Goal: Task Accomplishment & Management: Manage account settings

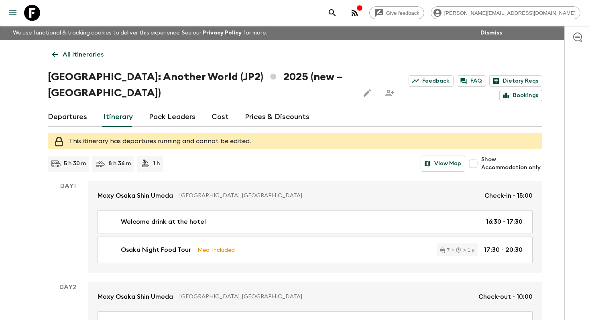
click at [80, 53] on p "All itineraries" at bounding box center [83, 55] width 41 height 10
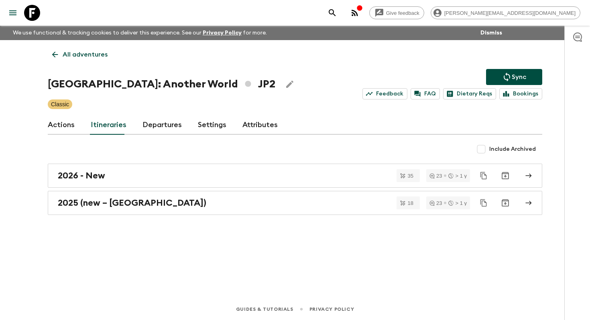
click at [77, 57] on p "All adventures" at bounding box center [85, 55] width 45 height 10
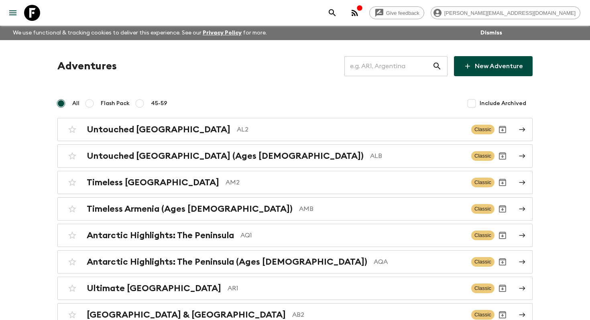
click at [412, 70] on input "text" at bounding box center [389, 66] width 88 height 22
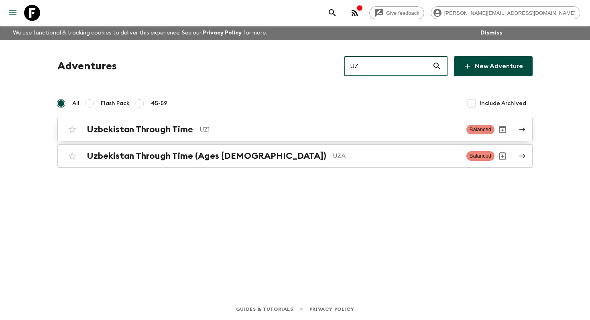
type input "UZ"
click at [283, 130] on p "UZ1" at bounding box center [330, 130] width 261 height 10
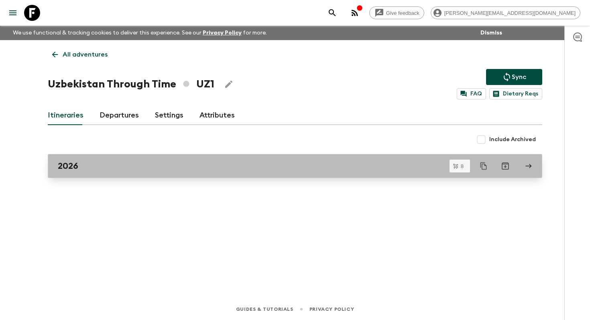
click at [153, 173] on link "2026" at bounding box center [295, 166] width 495 height 24
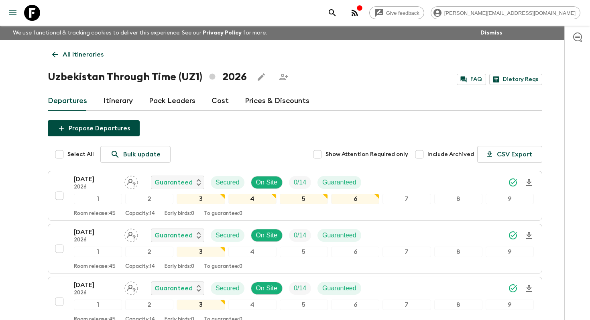
click at [117, 100] on link "Itinerary" at bounding box center [118, 101] width 30 height 19
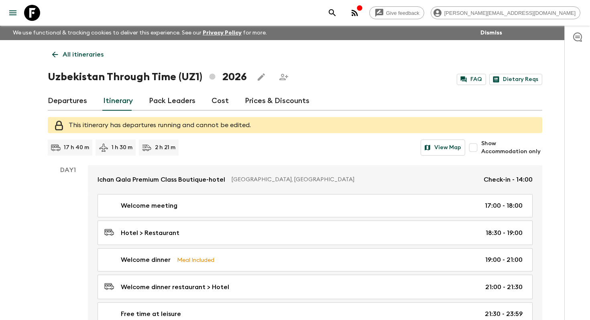
click at [258, 79] on icon "Edit this itinerary" at bounding box center [261, 76] width 7 height 7
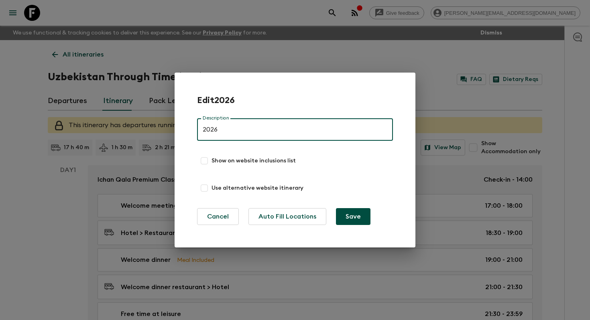
click at [203, 161] on input "Show on website inclusions list" at bounding box center [204, 161] width 14 height 14
checkbox input "true"
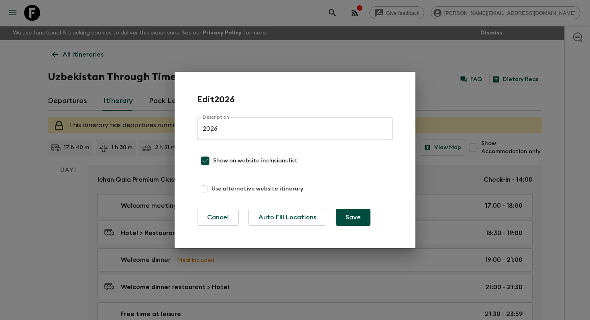
click at [357, 220] on button "Save" at bounding box center [353, 217] width 35 height 17
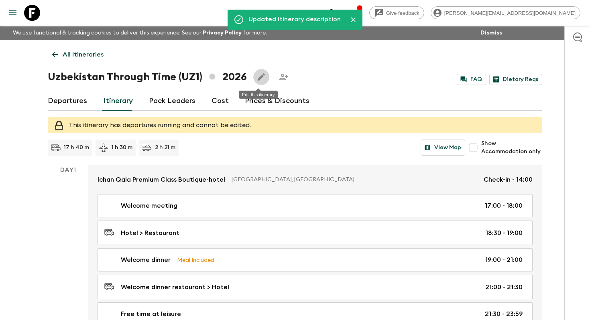
click at [262, 77] on icon "Edit this itinerary" at bounding box center [262, 77] width 10 height 10
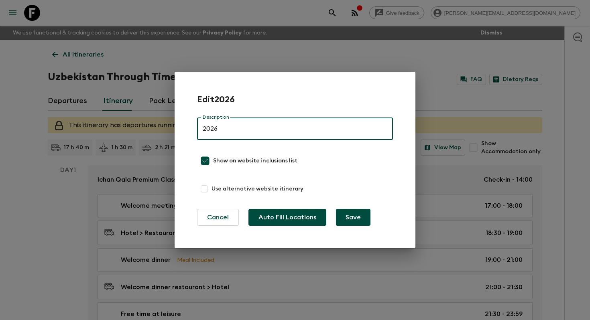
click at [293, 218] on button "Auto Fill Locations" at bounding box center [288, 217] width 78 height 17
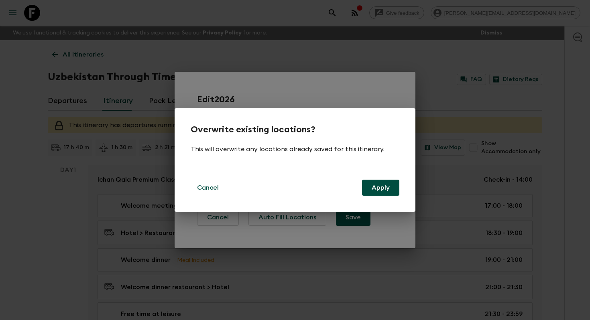
click at [376, 191] on button "Apply" at bounding box center [380, 188] width 37 height 16
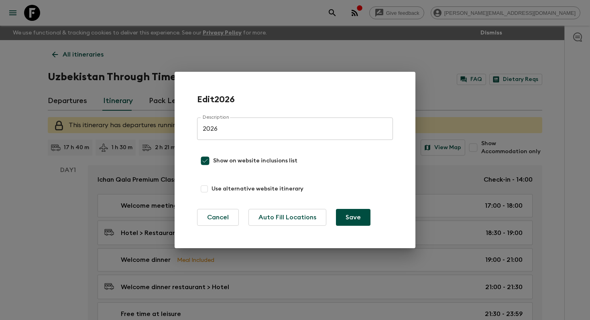
click at [347, 218] on button "Save" at bounding box center [353, 217] width 35 height 17
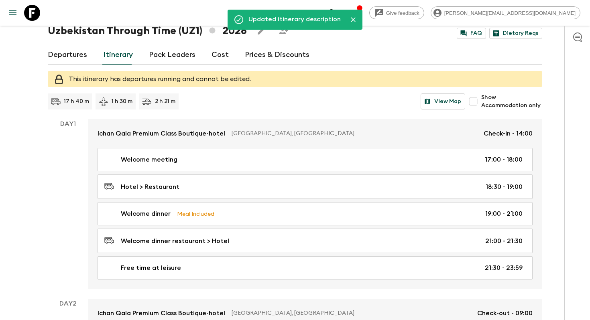
scroll to position [59, 0]
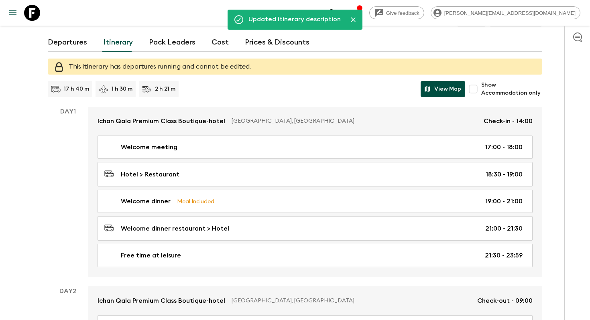
click at [437, 90] on button "View Map" at bounding box center [443, 89] width 45 height 16
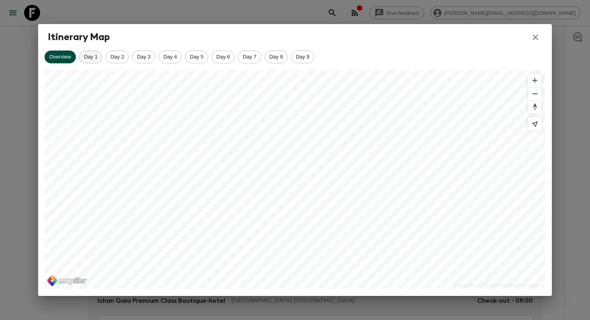
click at [88, 58] on span "Day 1" at bounding box center [91, 57] width 22 height 6
click at [123, 56] on span "Day 2" at bounding box center [117, 57] width 22 height 6
click at [149, 57] on span "Day 3" at bounding box center [144, 57] width 22 height 6
click at [169, 59] on span "Day 4" at bounding box center [170, 57] width 22 height 6
click at [196, 59] on span "Day 5" at bounding box center [197, 57] width 22 height 6
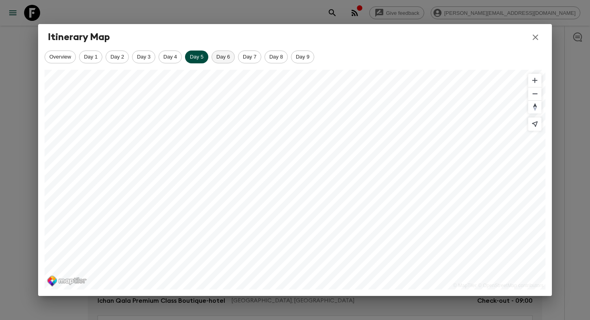
click at [223, 59] on span "Day 6" at bounding box center [223, 57] width 22 height 6
click at [255, 57] on span "Day 7" at bounding box center [250, 57] width 22 height 6
click at [282, 59] on span "Day 8" at bounding box center [276, 57] width 22 height 6
click at [307, 57] on span "Day 9" at bounding box center [303, 57] width 22 height 6
click at [542, 38] on h2 "Itinerary Map" at bounding box center [295, 37] width 514 height 27
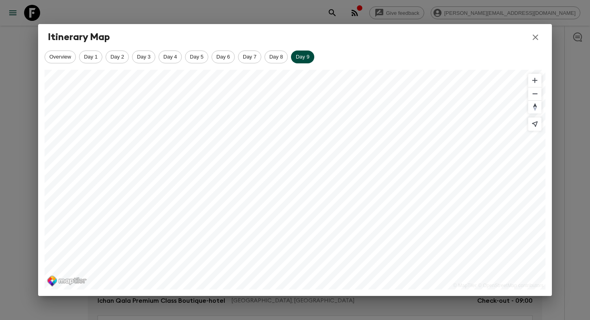
click at [539, 36] on icon "button" at bounding box center [536, 38] width 10 height 10
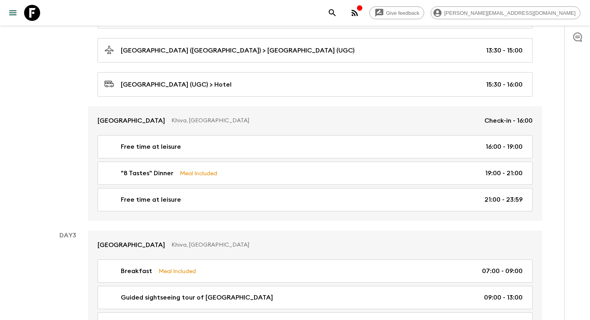
scroll to position [481, 0]
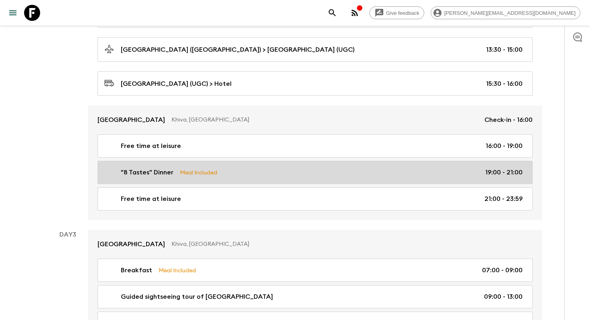
click at [263, 169] on div ""8 Tastes" Dinner Meal Included 19:00 - 21:00" at bounding box center [313, 173] width 418 height 10
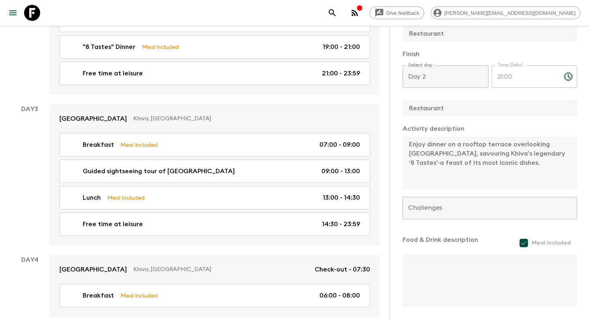
scroll to position [642, 0]
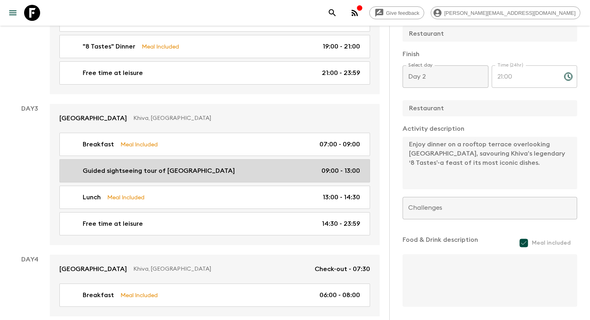
click at [222, 159] on link "Guided sightseeing tour of [GEOGRAPHIC_DATA] 09:00 - 13:00" at bounding box center [214, 170] width 311 height 23
type input "Guided sightseeing tour of [GEOGRAPHIC_DATA]"
checkbox input "true"
type input "Khiva"
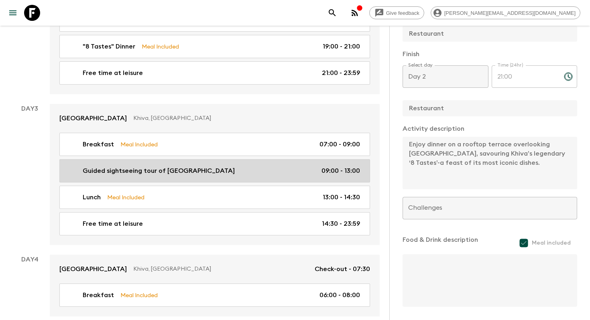
type textarea "Half day guided siteseeng tour of [GEOGRAPHIC_DATA], visit [GEOGRAPHIC_DATA], a…"
checkbox input "false"
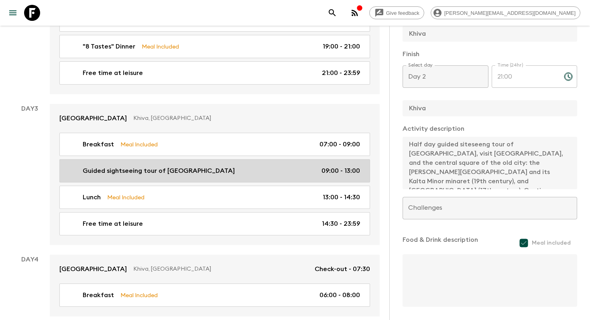
type input "Day 3"
type input "09:00"
type input "Day 3"
type input "13:00"
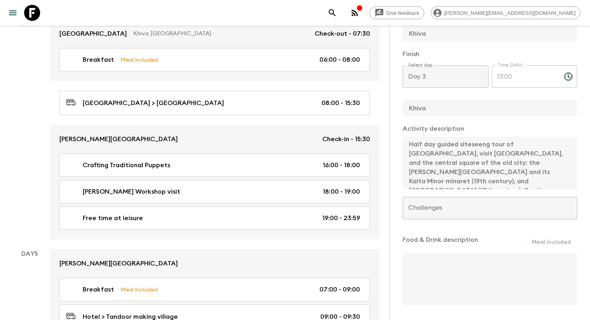
scroll to position [881, 0]
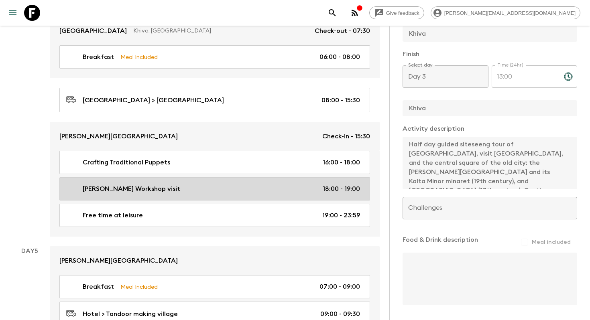
click at [209, 184] on div "[PERSON_NAME] Workshop visit 18:00 - 19:00" at bounding box center [213, 189] width 294 height 10
type input "[PERSON_NAME] Workshop visit"
checkbox input "false"
type input "[PERSON_NAME] Workshop"
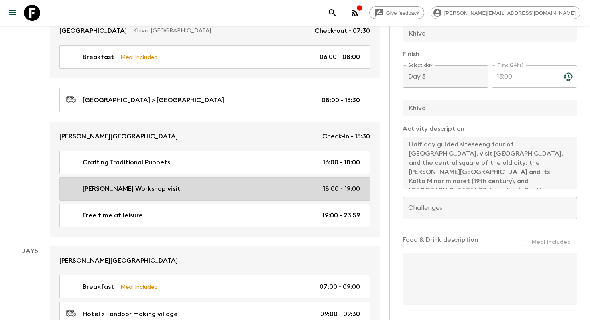
type textarea "Visit [PERSON_NAME] Workshop, where your host demonstrates the art of hand-knit…"
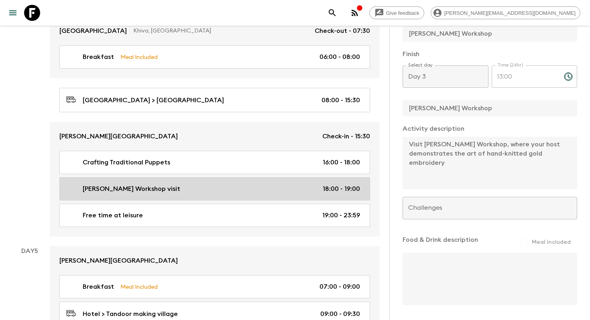
type input "Day 4"
type input "18:00"
type input "Day 4"
type input "19:00"
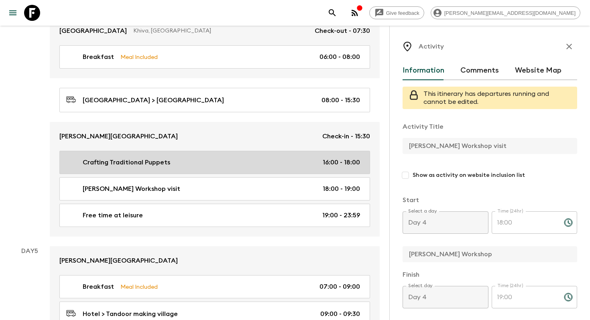
click at [202, 158] on div "Crafting Traditional Puppets 16:00 - 18:00" at bounding box center [213, 163] width 294 height 10
type input "Crafting Traditional Puppets"
checkbox input "true"
type input "Bukhara"
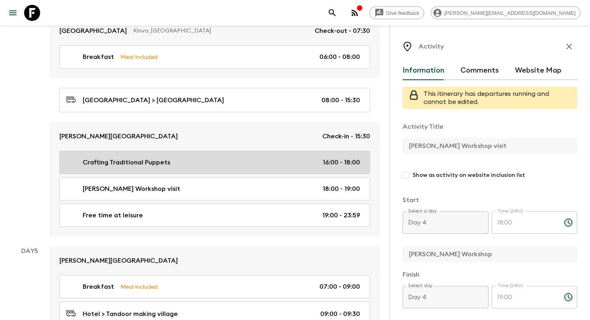
type textarea "Under the guidance of skilled artisan, make vibrant folklore puppets with colou…"
type input "16:00"
type input "18:00"
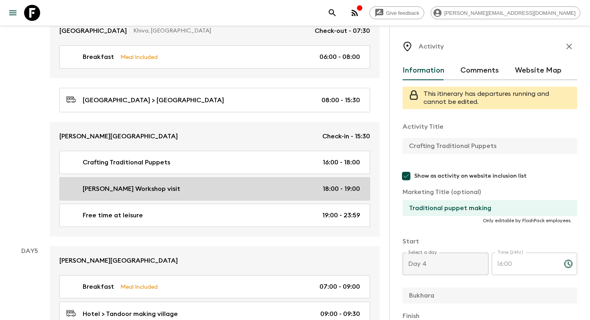
click at [222, 184] on div "[PERSON_NAME] Workshop visit 18:00 - 19:00" at bounding box center [213, 189] width 294 height 10
type input "[PERSON_NAME] Workshop visit"
checkbox input "false"
type input "[PERSON_NAME] Workshop"
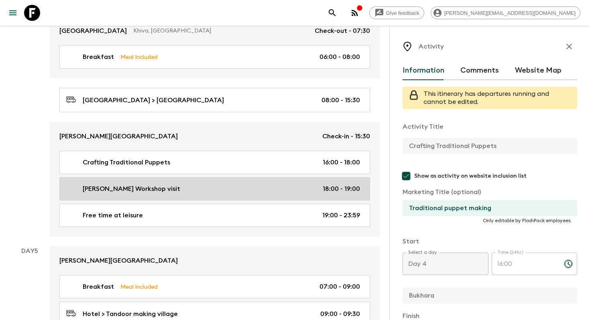
type textarea "Visit [PERSON_NAME] Workshop, where your host demonstrates the art of hand-knit…"
type input "18:00"
type input "19:00"
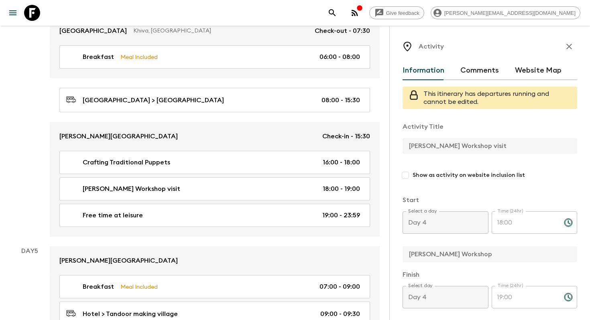
click at [412, 176] on input "Show as activity on website inclusion list" at bounding box center [405, 175] width 14 height 14
checkbox input "true"
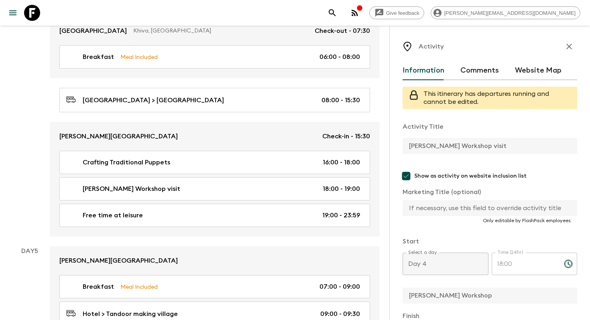
click at [454, 214] on input "text" at bounding box center [487, 208] width 168 height 16
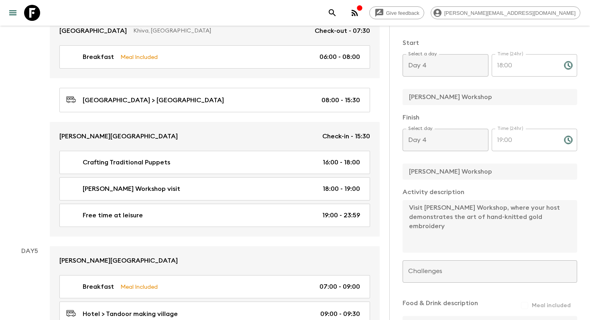
scroll to position [292, 0]
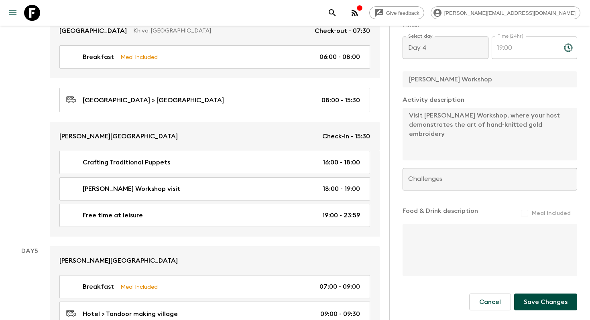
type input "Gold embroidery workshop visit"
click at [565, 301] on button "Save Changes" at bounding box center [545, 302] width 63 height 17
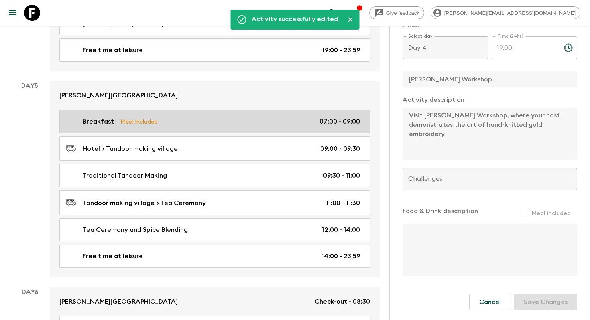
scroll to position [1047, 0]
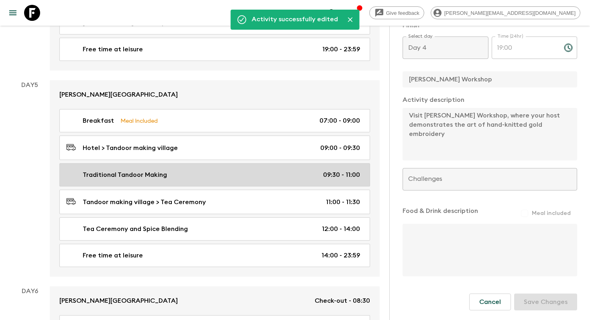
click at [245, 170] on div "Traditional Tandoor Making 09:30 - 11:00" at bounding box center [213, 175] width 294 height 10
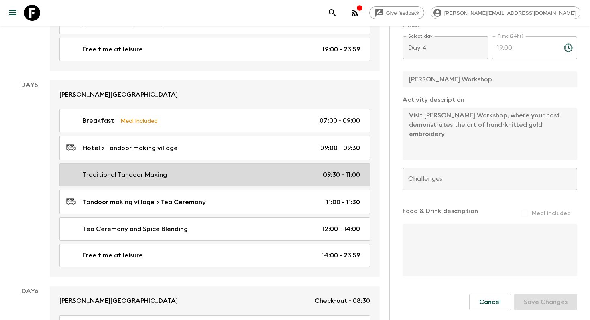
type input "Traditional Tandoor Making"
type input "Hotel"
type textarea "Drive to a small village in the outskirts of [GEOGRAPHIC_DATA] to learn the anc…"
type input "Traditional Tandoor Making"
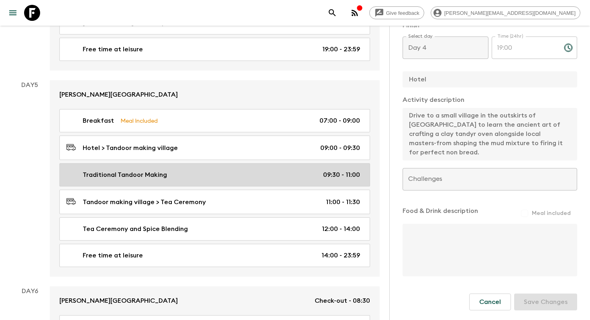
type input "Day 5"
type input "09:30"
type input "Day 5"
type input "11:00"
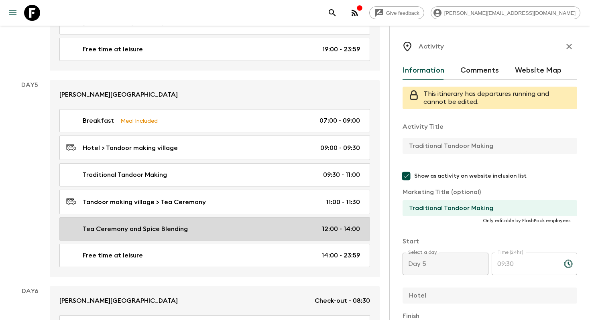
click at [239, 224] on div "Tea Ceremony and Spice Blending 12:00 - 14:00" at bounding box center [213, 229] width 294 height 10
type input "Tea Ceremony and Spice Blending"
type input "Bukhara"
type textarea "Visit Tea House for an authentic Uzbek Tea Ceremony with local "spice master" a…"
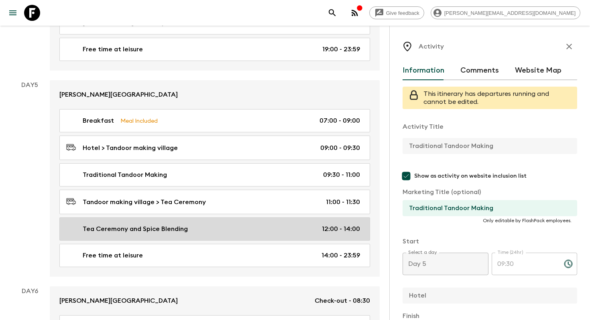
type textarea "Snacks and tea provided as part of this experience."
type input "Tea Ceremony"
type input "12:00"
type input "14:00"
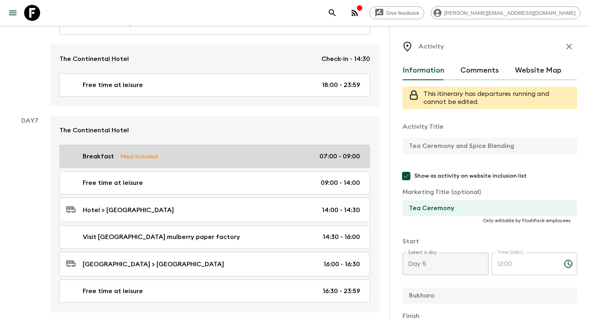
scroll to position [1464, 0]
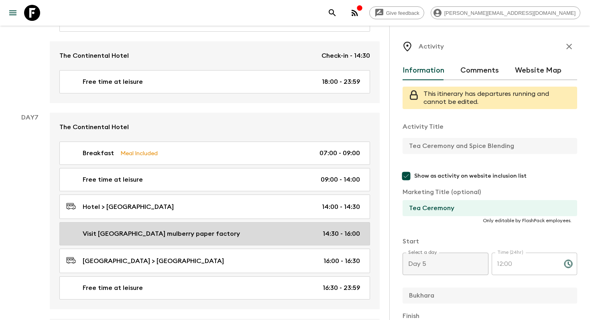
click at [235, 229] on div "Visit [GEOGRAPHIC_DATA] mulberry paper factory 14:30 - 16:00" at bounding box center [213, 234] width 294 height 10
type input "Visit [GEOGRAPHIC_DATA] mulberry paper factory"
checkbox input "false"
type input "[GEOGRAPHIC_DATA]"
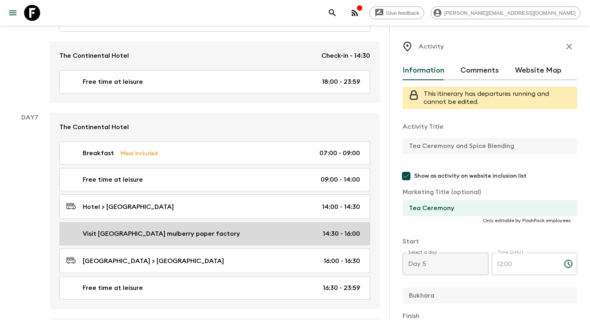
type textarea "Journey to the suburbs of [GEOGRAPHIC_DATA] to visit [GEOGRAPHIC_DATA], home to…"
type input "Day 7"
type input "14:30"
type input "Day 7"
type input "16:00"
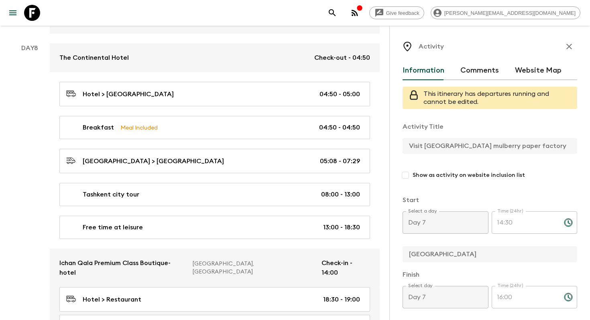
scroll to position [1747, 0]
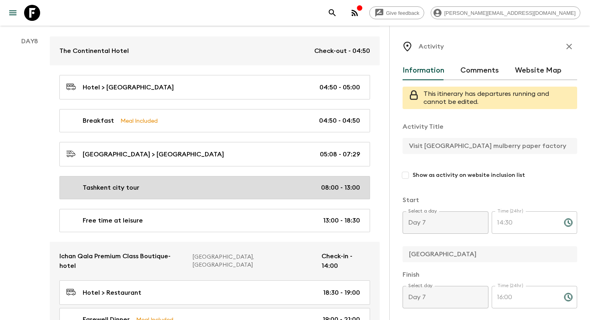
click at [230, 176] on link "Tashkent city tour 08:00 - 13:00" at bounding box center [214, 187] width 311 height 23
type input "Tashkent city tour"
checkbox input "true"
type input "Tashkent"
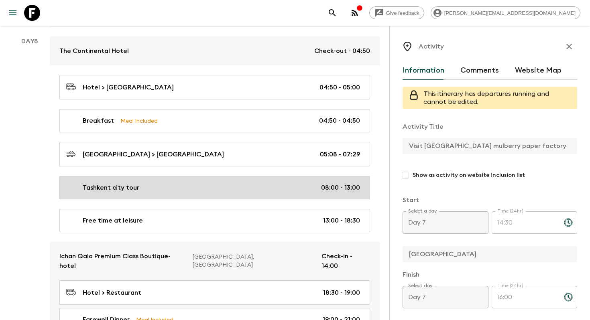
type textarea "Upon arrival in [GEOGRAPHIC_DATA], start city tour. Explore top sights: [GEOGRA…"
type input "Day 8"
type input "08:00"
type input "Day 8"
type input "13:00"
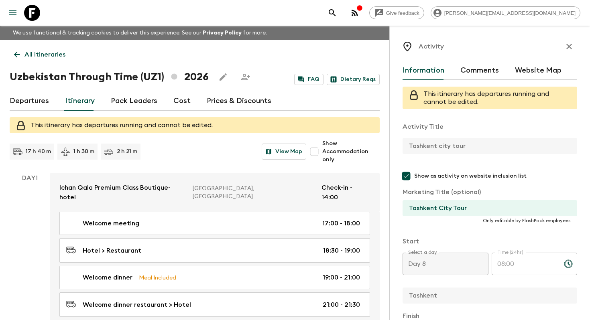
click at [50, 52] on p "All itineraries" at bounding box center [44, 55] width 41 height 10
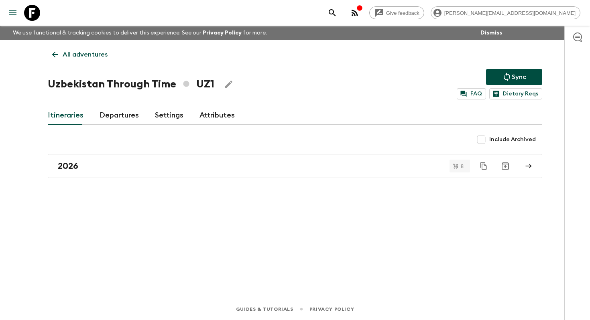
click at [51, 52] on icon at bounding box center [55, 54] width 9 height 9
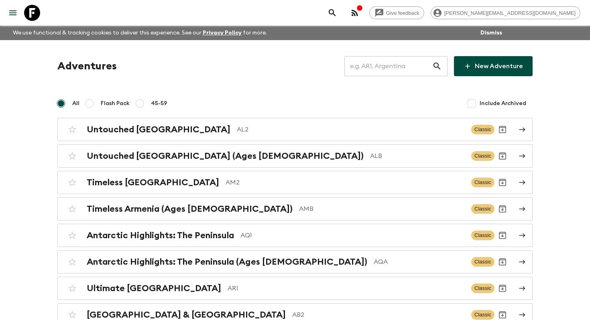
click at [404, 68] on input "text" at bounding box center [389, 66] width 88 height 22
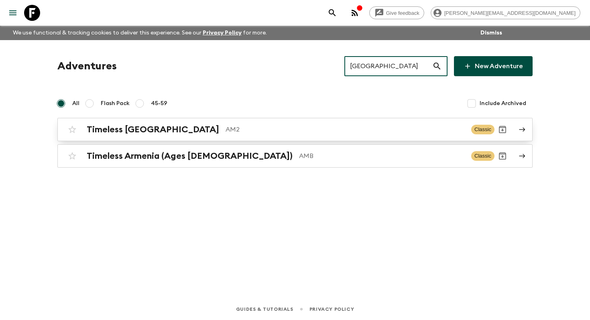
type input "[GEOGRAPHIC_DATA]"
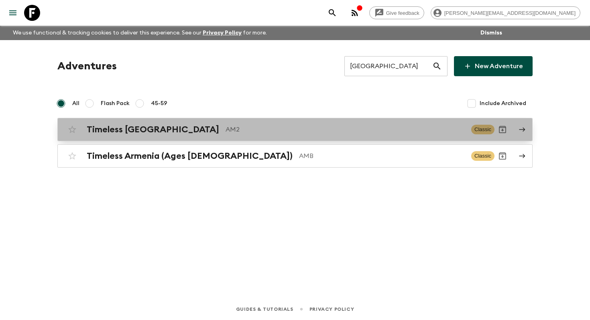
click at [226, 134] on p "AM2" at bounding box center [345, 130] width 239 height 10
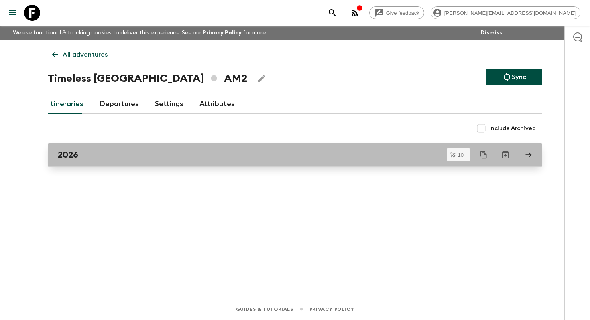
click at [96, 153] on div "2026" at bounding box center [287, 155] width 459 height 10
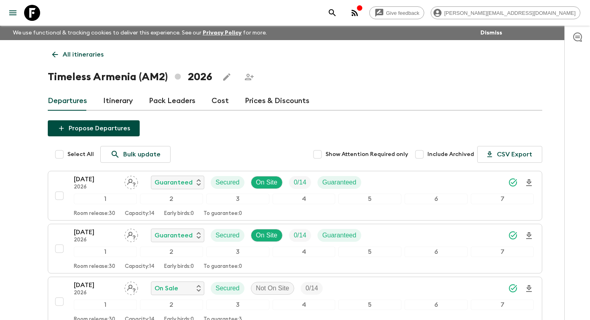
click at [108, 102] on link "Itinerary" at bounding box center [118, 101] width 30 height 19
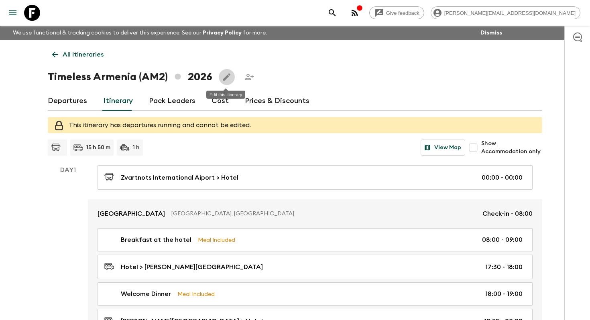
click at [226, 79] on icon "Edit this itinerary" at bounding box center [227, 77] width 10 height 10
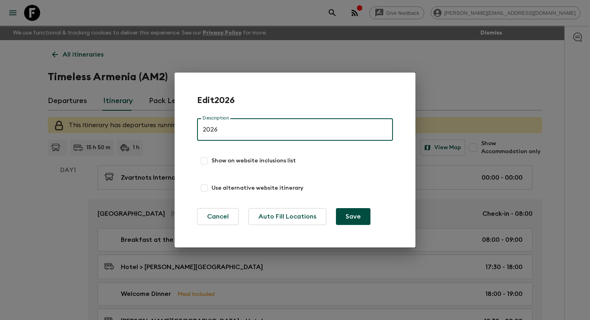
click at [202, 161] on input "Show on website inclusions list" at bounding box center [204, 161] width 14 height 14
checkbox input "true"
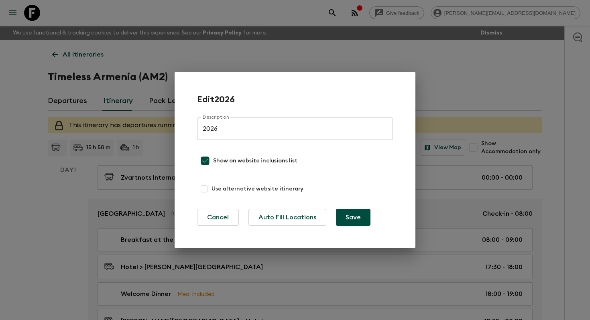
click at [351, 206] on div "Edit 2026 Description 2026 Description Show on website inclusions list Use alte…" at bounding box center [295, 160] width 196 height 132
click at [353, 217] on button "Save" at bounding box center [353, 217] width 35 height 17
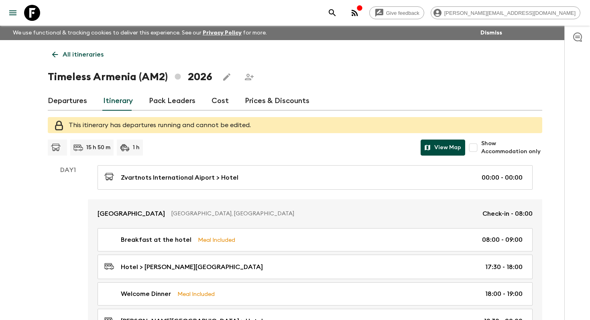
click at [457, 152] on button "View Map" at bounding box center [443, 148] width 45 height 16
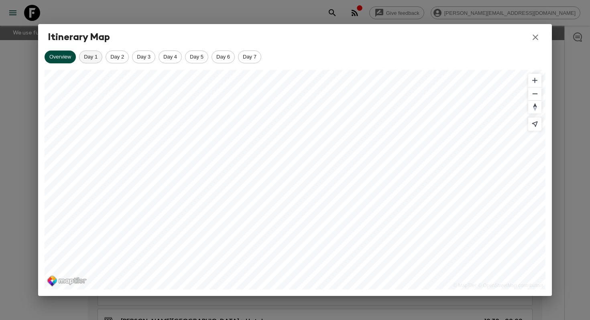
click at [93, 56] on span "Day 1" at bounding box center [91, 57] width 22 height 6
click at [109, 56] on span "Day 2" at bounding box center [117, 57] width 22 height 6
click at [534, 39] on icon "button" at bounding box center [536, 38] width 10 height 10
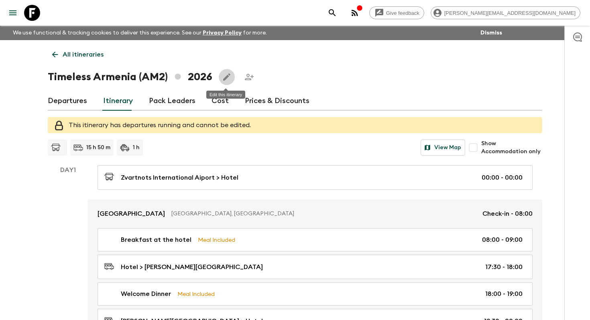
click at [222, 79] on icon "Edit this itinerary" at bounding box center [227, 77] width 10 height 10
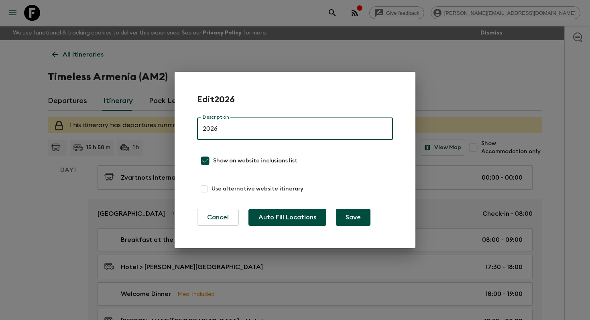
click at [300, 220] on button "Auto Fill Locations" at bounding box center [288, 217] width 78 height 17
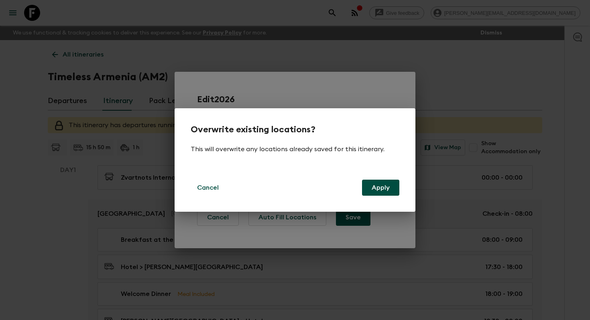
click at [375, 189] on button "Apply" at bounding box center [380, 188] width 37 height 16
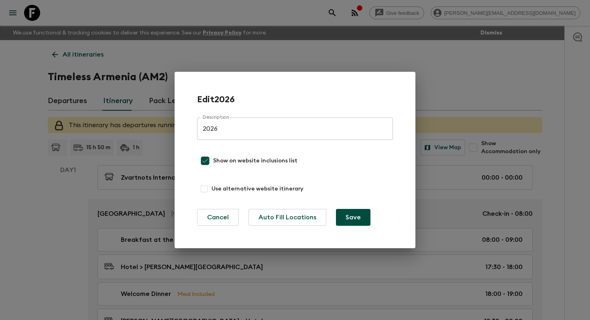
click at [350, 212] on button "Save" at bounding box center [353, 217] width 35 height 17
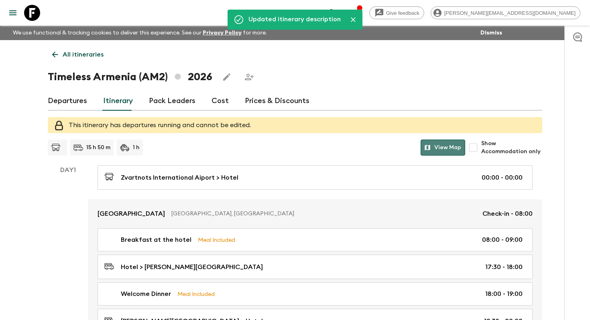
click at [446, 152] on button "View Map" at bounding box center [443, 148] width 45 height 16
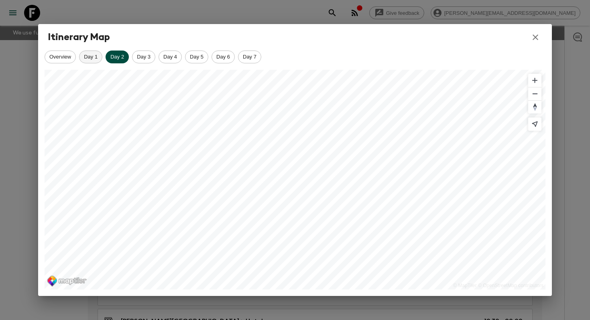
click at [93, 57] on span "Day 1" at bounding box center [91, 57] width 22 height 6
click at [114, 53] on div "Day 2" at bounding box center [117, 57] width 23 height 13
click at [141, 54] on span "Day 3" at bounding box center [144, 57] width 22 height 6
click at [172, 54] on span "Day 4" at bounding box center [170, 57] width 22 height 6
click at [200, 56] on span "Day 5" at bounding box center [197, 57] width 22 height 6
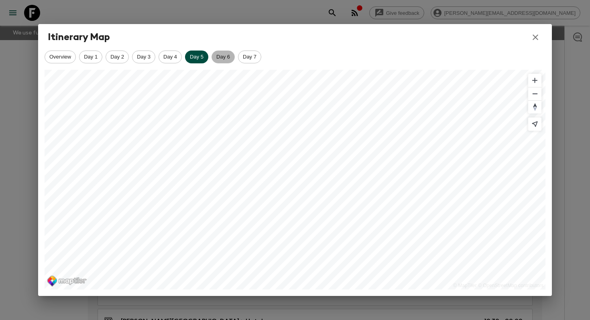
click at [222, 58] on span "Day 6" at bounding box center [223, 57] width 22 height 6
click at [248, 58] on span "Day 7" at bounding box center [250, 57] width 22 height 6
click at [215, 58] on span "Day 6" at bounding box center [223, 57] width 22 height 6
click at [256, 55] on span "Day 7" at bounding box center [250, 57] width 22 height 6
click at [540, 38] on button "button" at bounding box center [536, 38] width 14 height 14
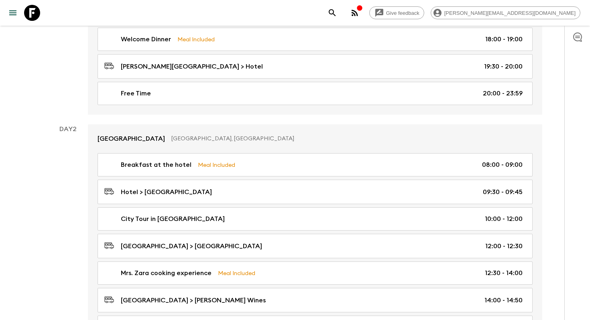
scroll to position [302, 0]
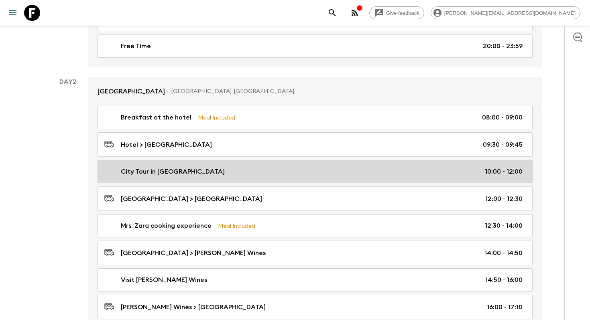
click at [275, 171] on div "City Tour in [GEOGRAPHIC_DATA] 10:00 - 12:00" at bounding box center [313, 172] width 418 height 10
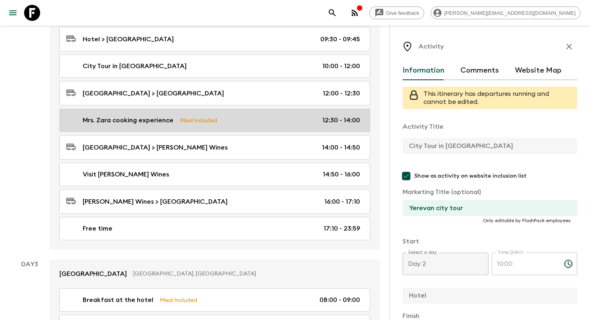
scroll to position [416, 0]
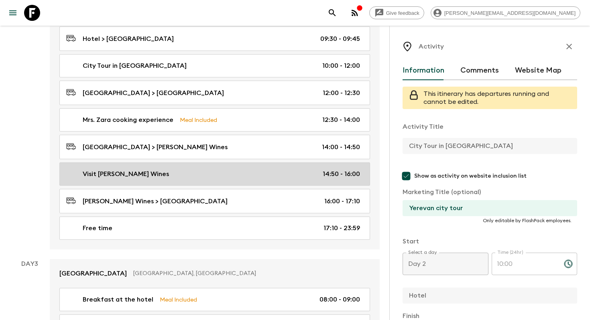
click at [221, 165] on link "Visit [PERSON_NAME] Wines 14:50 - 16:00" at bounding box center [214, 174] width 311 height 23
type input "Visit [PERSON_NAME] Wines"
type input "Yerevan"
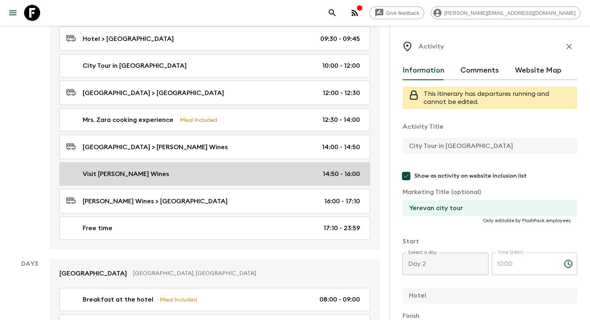
type textarea "We will start our day by driving to the [PERSON_NAME] Winery. Located in [GEOGR…"
type input "14:50"
type input "16:00"
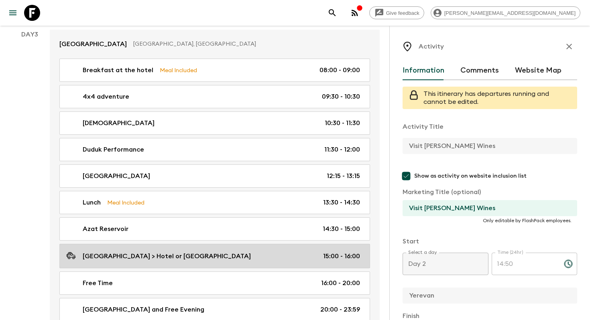
scroll to position [645, 0]
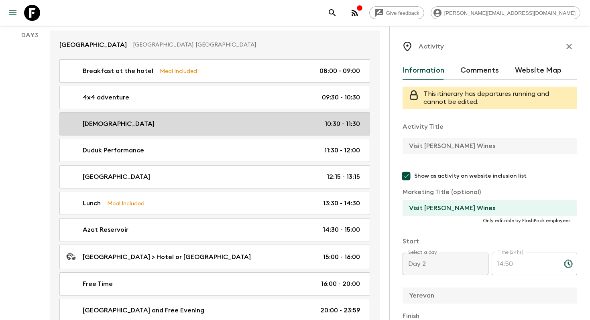
click at [195, 120] on div "[DEMOGRAPHIC_DATA] 10:30 - 11:30" at bounding box center [213, 124] width 294 height 10
type input "[DEMOGRAPHIC_DATA]"
type input "[GEOGRAPHIC_DATA]"
type textarea "Next, we visit the [GEOGRAPHIC_DATA][DEMOGRAPHIC_DATA], the only surviving [DEM…"
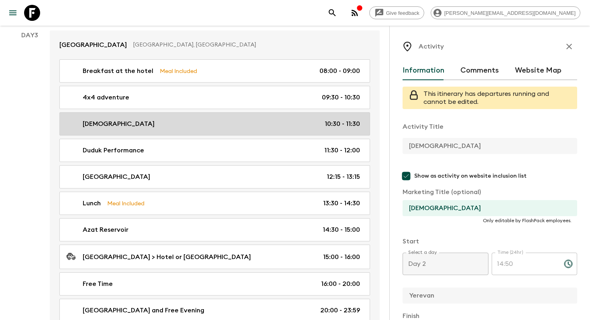
type input "Day 3"
type input "10:30"
type input "Day 3"
type input "11:30"
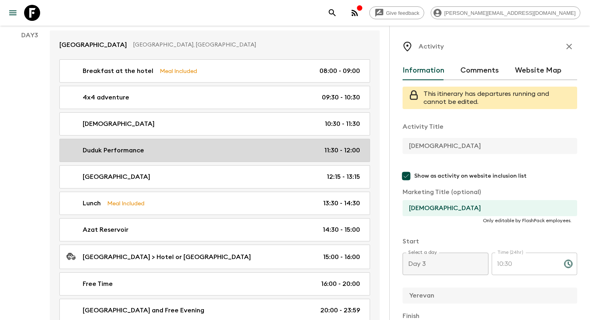
click at [192, 151] on div "Duduk Performance 11:30 - 12:00" at bounding box center [213, 151] width 294 height 10
type input "Duduk Performance"
type input "[GEOGRAPHIC_DATA]"
type textarea "At [GEOGRAPHIC_DATA], we will be joined by a live duduk musician, performing ex…"
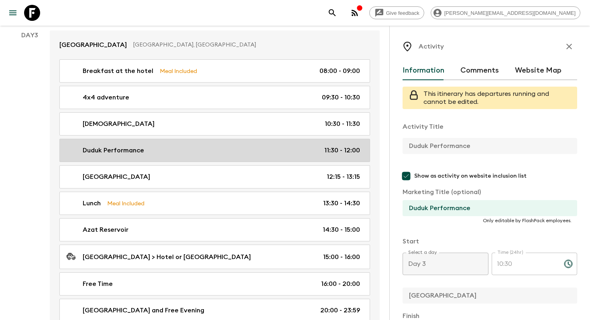
type input "11:30"
type input "12:00"
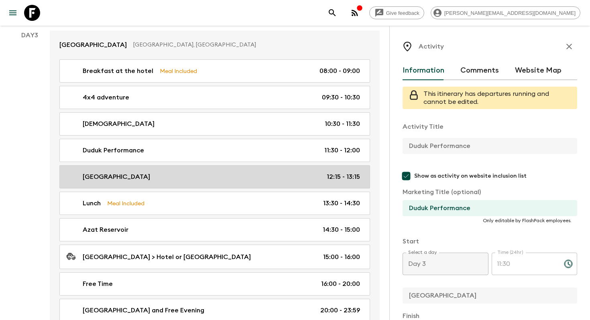
click at [192, 172] on div "[GEOGRAPHIC_DATA] 12:15 - 13:15" at bounding box center [213, 177] width 294 height 10
type input "[GEOGRAPHIC_DATA]"
type textarea "We continue to the [GEOGRAPHIC_DATA], a UNESCO World Heritage Site uniquely car…"
type input "12:15"
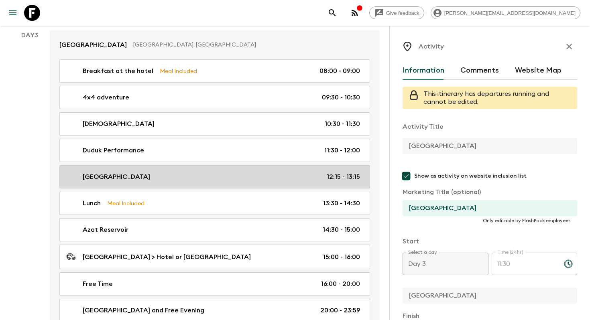
type input "13:15"
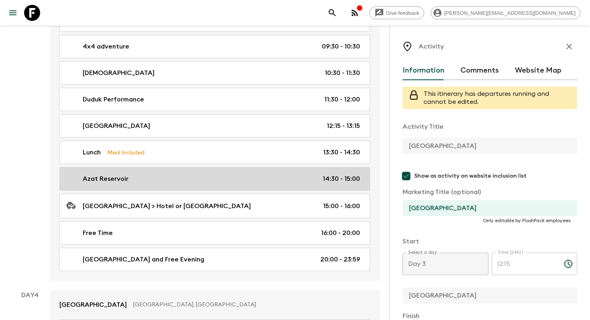
click at [190, 179] on div "Azat Reservoir 14:30 - 15:00" at bounding box center [213, 179] width 294 height 10
type input "Azat Reservoir"
checkbox input "false"
type textarea "Depending on the season and weather, we’ll then head to either the peaceful Aza…"
type input "14:30"
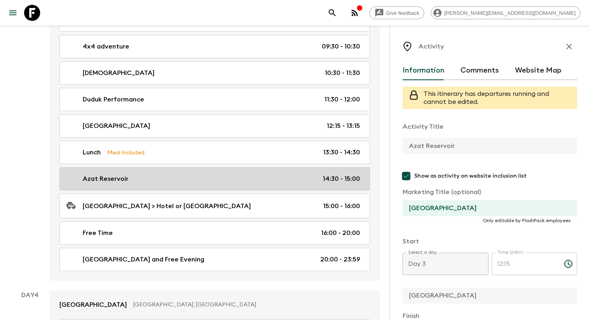
type input "15:00"
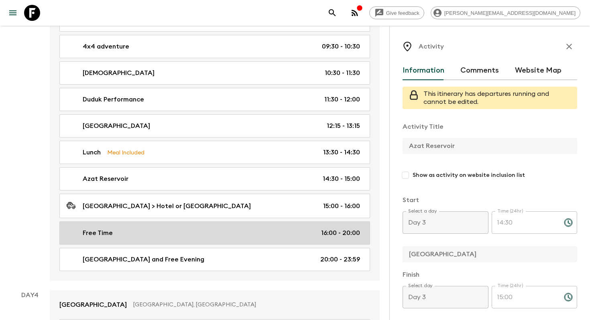
click at [204, 232] on div "Free Time 16:00 - 20:00" at bounding box center [213, 233] width 294 height 10
type input "Free Time"
type input "Hotel or [GEOGRAPHIC_DATA]"
type input "16:00"
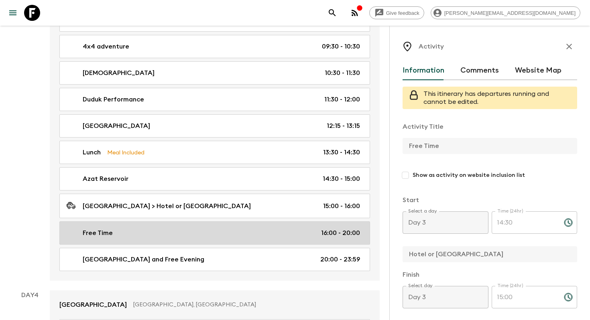
type input "20:00"
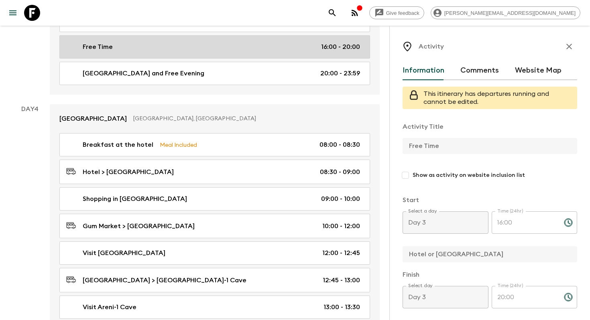
scroll to position [899, 0]
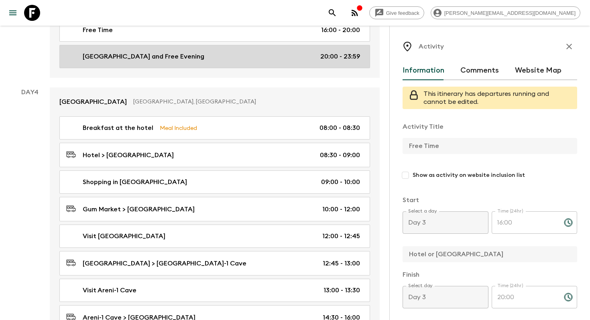
click at [222, 56] on div "[GEOGRAPHIC_DATA] and Free Evening 20:00 - 23:59" at bounding box center [213, 57] width 294 height 10
type input "[GEOGRAPHIC_DATA] and Free Evening"
type input "Hotel"
type textarea "Sunset visit to [GEOGRAPHIC_DATA]’s [GEOGRAPHIC_DATA], where on a clear day you…"
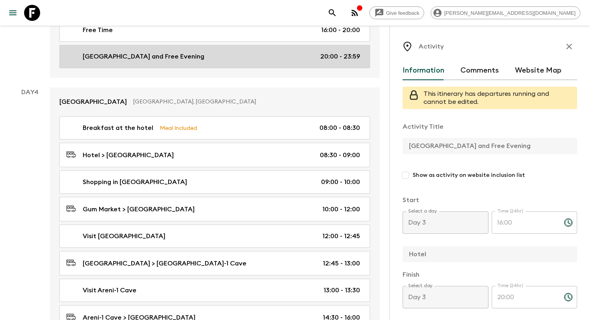
type input "20:00"
type input "23:59"
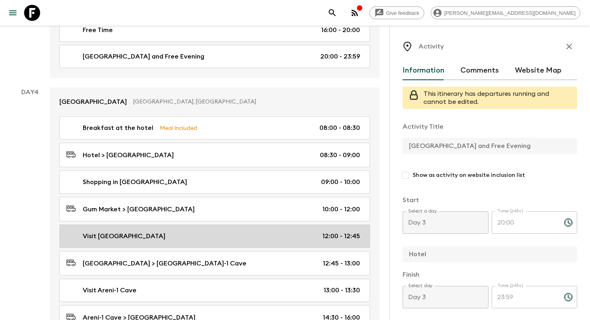
click at [225, 235] on div "Visit [GEOGRAPHIC_DATA] 12:00 - 12:45" at bounding box center [213, 237] width 294 height 10
type input "Visit [GEOGRAPHIC_DATA]"
type input "Yerevan"
type input "[GEOGRAPHIC_DATA]"
type textarea "From there, we’ll drive through breathtaking canyons to reach [GEOGRAPHIC_DATA]…"
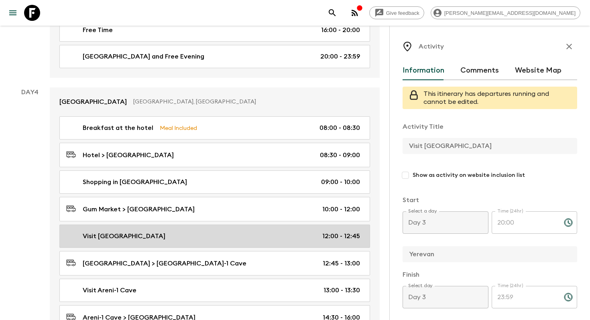
type input "Day 4"
type input "12:00"
type input "Day 4"
type input "12:45"
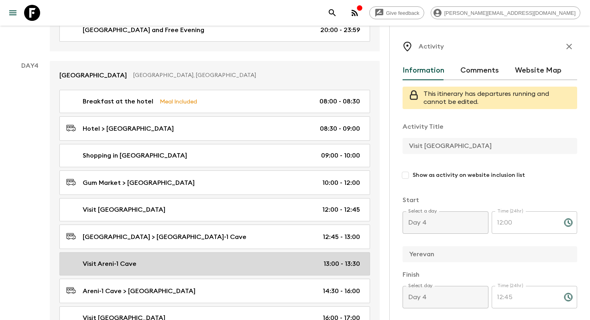
click at [177, 259] on div "Visit Areni-1 Cave 13:00 - 13:30" at bounding box center [213, 264] width 294 height 10
type input "Visit Areni-1 Cave"
checkbox input "true"
type input "[GEOGRAPHIC_DATA]"
type textarea "Our journey continues to the nearby [GEOGRAPHIC_DATA], a site of major archaeol…"
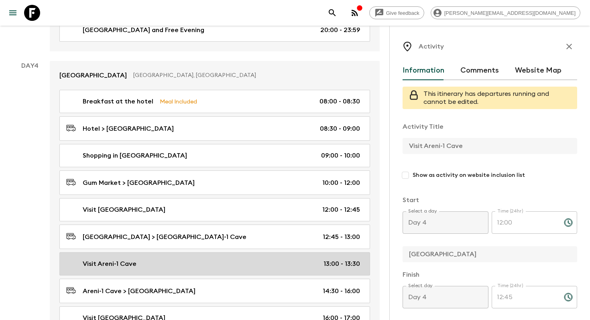
type input "13:00"
type input "13:30"
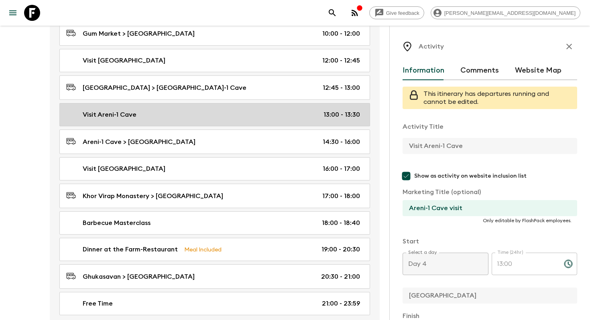
scroll to position [1077, 0]
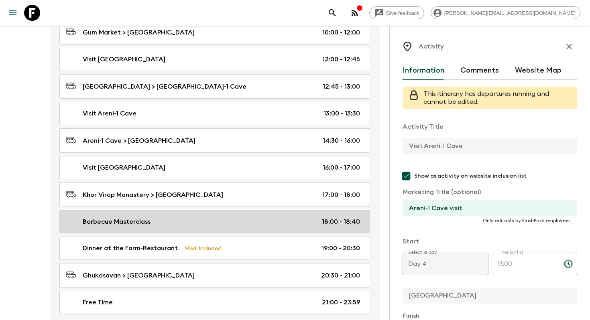
click at [183, 223] on div "Barbecue Masterclass 18:00 - 18:40" at bounding box center [213, 222] width 294 height 10
type input "Barbecue Masterclass"
type input "[GEOGRAPHIC_DATA]"
type textarea "Finally, we’ll arrive at a cozy farm-restaurant, where Mr. Artavazd awaits with…"
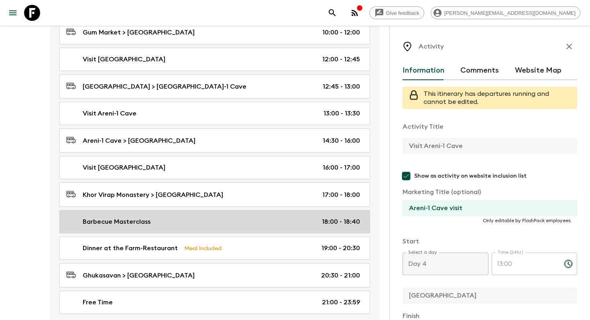
type input "Barbecue Masterclass"
type input "18:00"
type input "18:40"
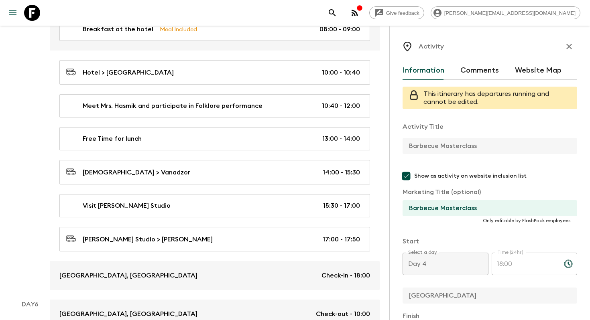
scroll to position [1423, 0]
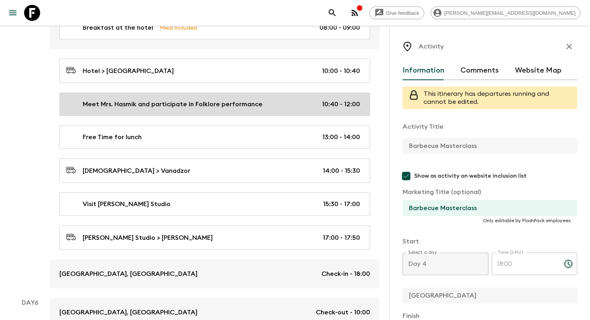
click at [218, 100] on p "Meet Mrs. Hasmik and participate in Folklore performance" at bounding box center [173, 105] width 180 height 10
type input "Meet Mrs. Hasmik and participate in Folklore performance"
type input "Ashtarak"
type input "Yerevan"
type textarea "Next, we’ll become part of the local community as we meet [PERSON_NAME], an [DE…"
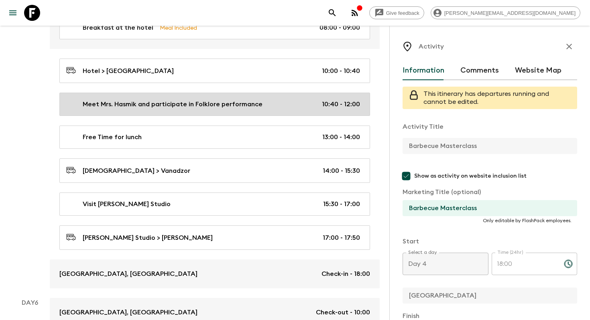
type input "Folklore performance"
type input "Day 5"
type input "10:40"
type input "Day 5"
type input "12:00"
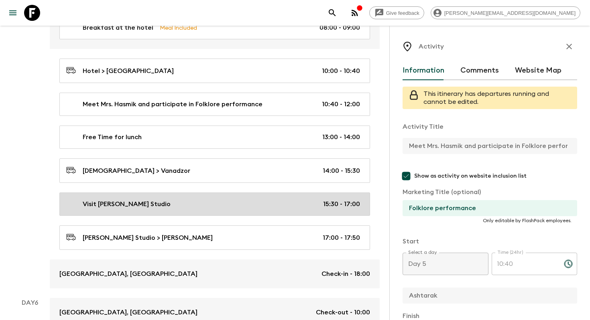
click at [190, 207] on link "Visit [PERSON_NAME] Studio 15:30 - 17:00" at bounding box center [214, 204] width 311 height 23
type input "Visit [PERSON_NAME] Studio"
checkbox input "false"
type input "Vanadzor"
type textarea "Then we will drive to [GEOGRAPHIC_DATA] and have a local visit to [PERSON_NAME]…"
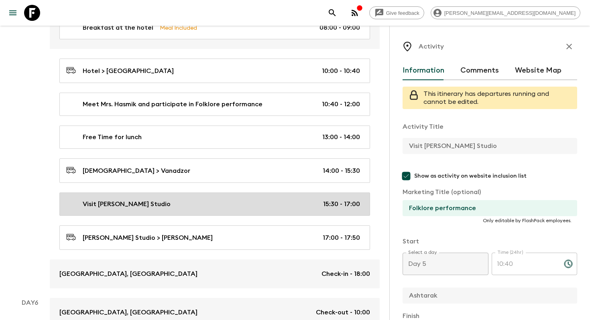
type input "15:30"
type input "17:00"
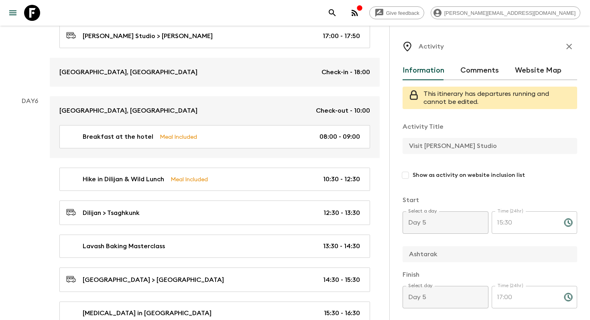
scroll to position [1625, 0]
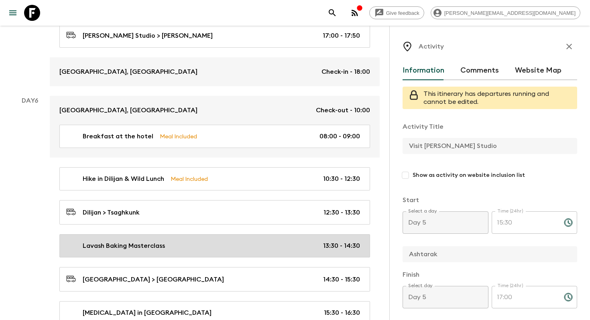
click at [179, 241] on div "Lavash Baking Masterclass 13:30 - 14:30" at bounding box center [213, 246] width 294 height 10
type input "Lavash Baking Masterclass"
checkbox input "true"
type input "Dilijan"
type input "Tsaghkunk"
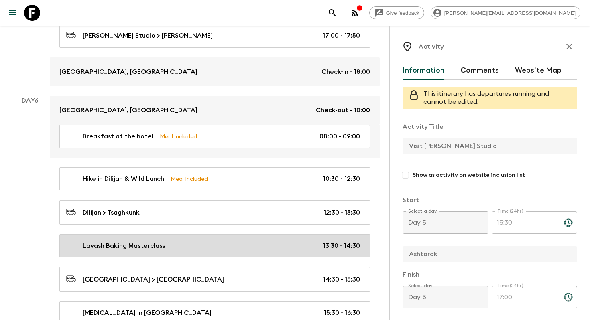
type textarea "Lore ip dolo sitam con adipiscin elitsed do Eiusmodte, incid ut’la etdo ma ali …"
type input "Day 6"
type input "13:30"
type input "Day 6"
type input "14:30"
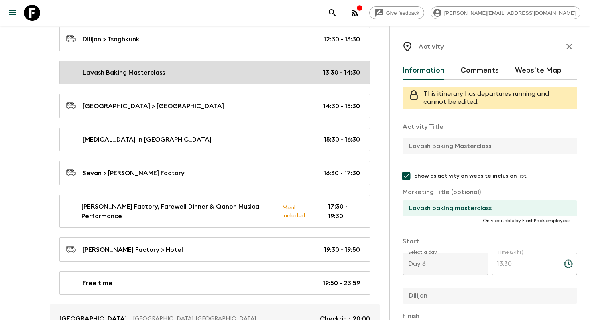
scroll to position [1801, 0]
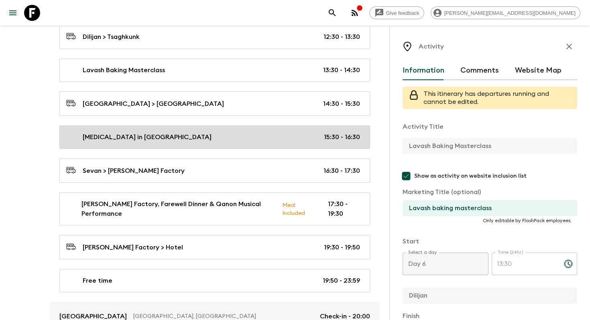
click at [174, 133] on div "[MEDICAL_DATA] in [GEOGRAPHIC_DATA] 15:30 - 16:30" at bounding box center [213, 138] width 294 height 10
type input "[MEDICAL_DATA] in [GEOGRAPHIC_DATA]"
type input "[GEOGRAPHIC_DATA]"
type input "Sevan"
type textarea "From Tsaghkunk, we continue to the [GEOGRAPHIC_DATA], often called the “jewel o…"
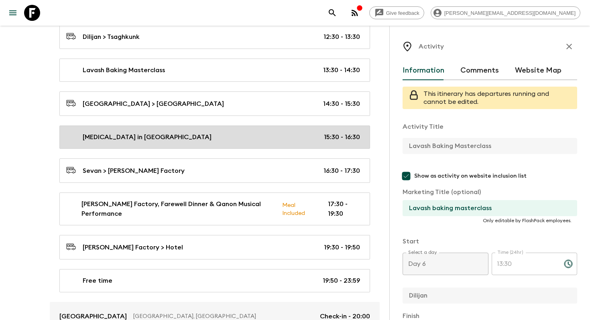
type input "[MEDICAL_DATA] in [GEOGRAPHIC_DATA]"
type input "15:30"
type input "16:30"
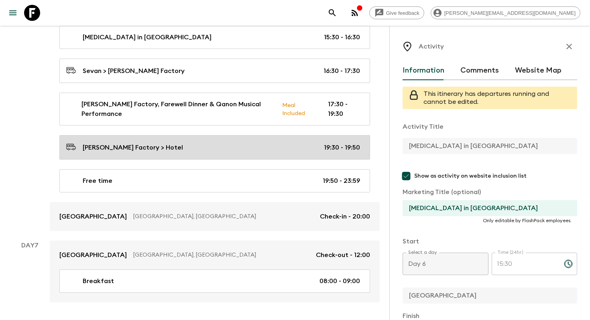
scroll to position [1923, 0]
